Goal: Information Seeking & Learning: Find specific fact

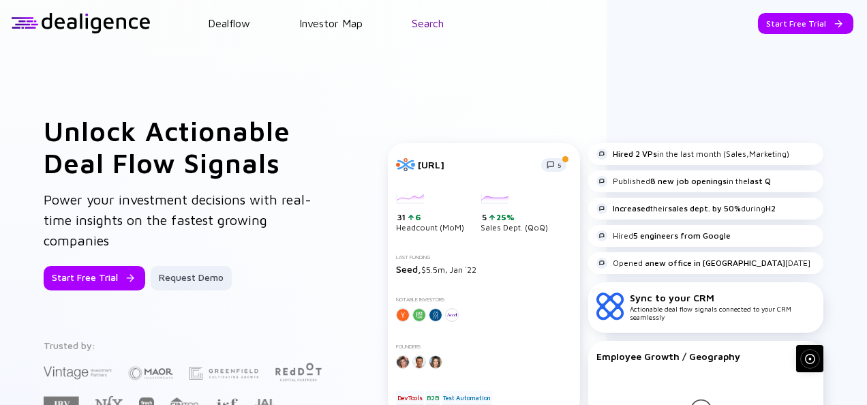
click at [431, 19] on link "Search" at bounding box center [428, 23] width 32 height 12
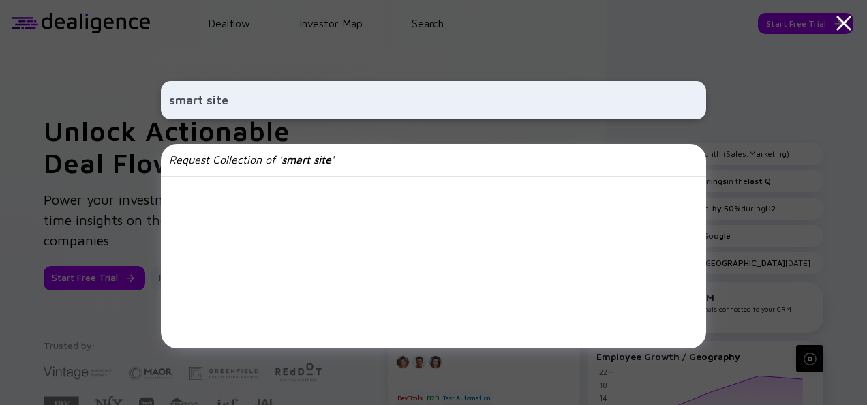
click at [350, 273] on div "Request Collection of ' smart site '" at bounding box center [433, 246] width 545 height 204
click at [304, 110] on input "smart site" at bounding box center [433, 100] width 529 height 25
click at [356, 63] on div "smart sit Loading..." at bounding box center [433, 202] width 545 height 405
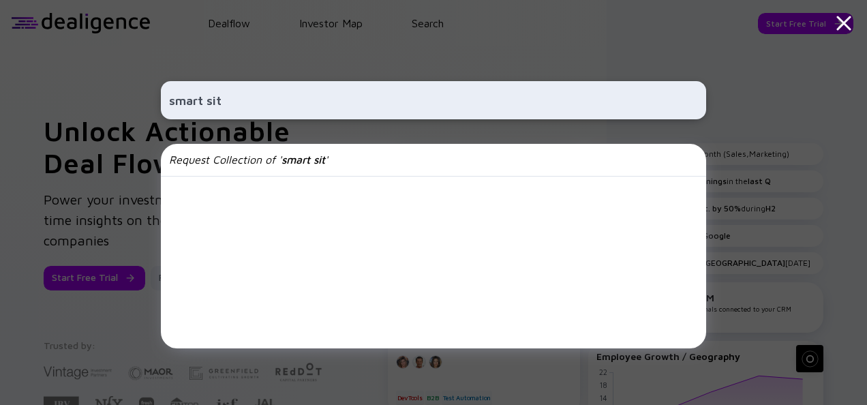
click at [208, 100] on input "smart sit" at bounding box center [433, 100] width 529 height 25
type input "site smart"
